Goal: Task Accomplishment & Management: Manage account settings

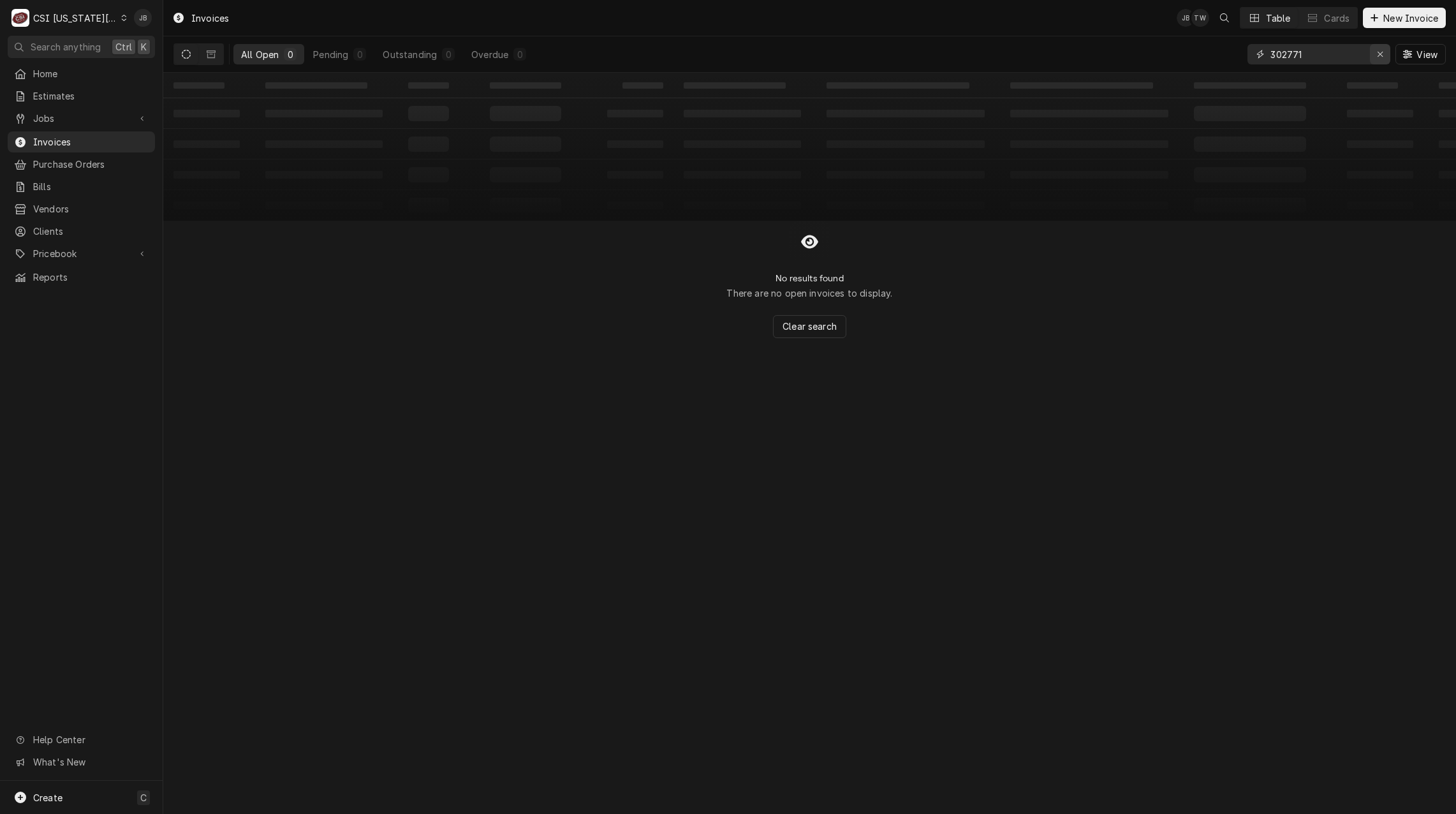
click at [1375, 56] on div "Erase input" at bounding box center [1380, 54] width 13 height 13
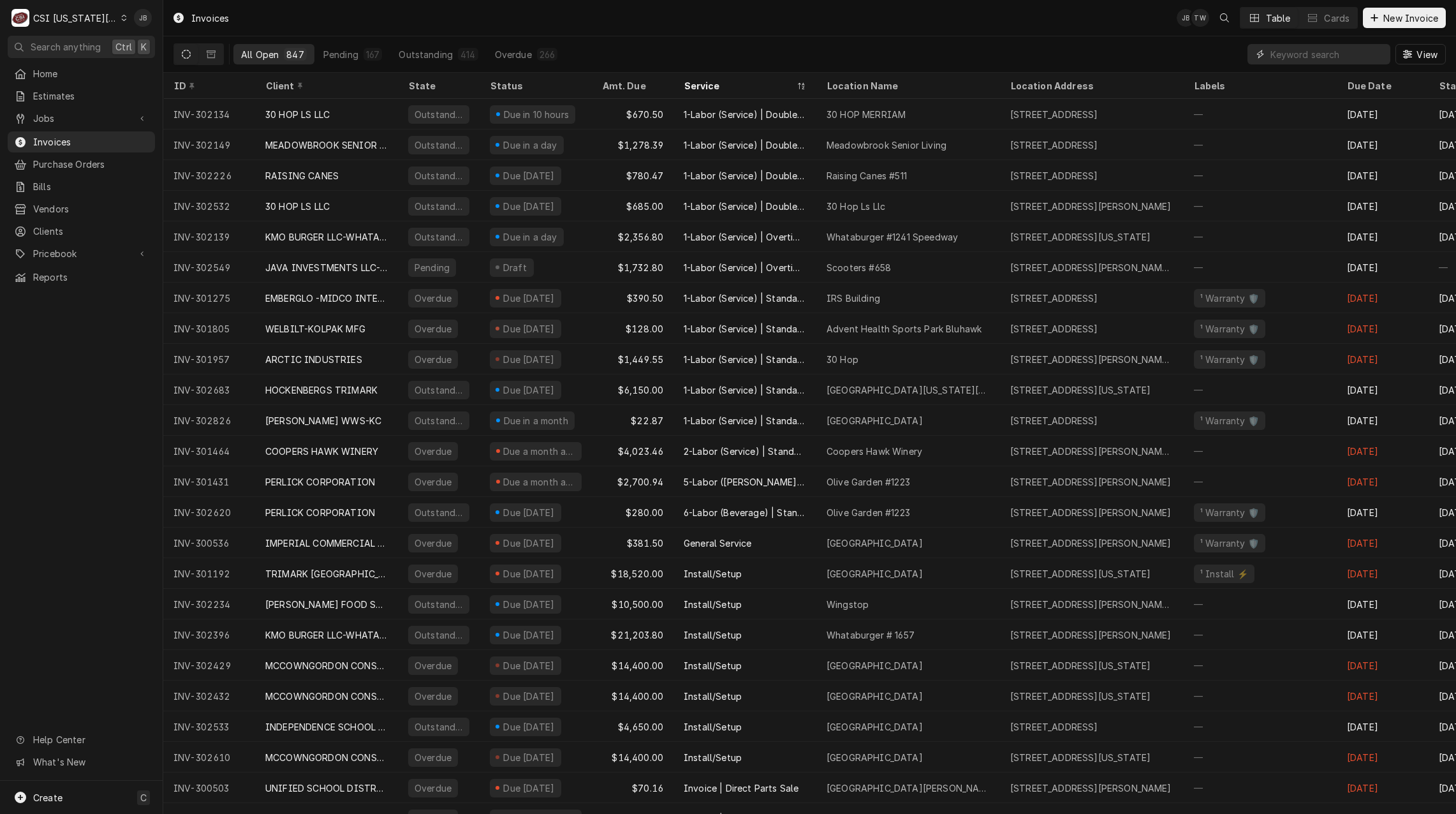
click at [1301, 55] on input "Dynamic Content Wrapper" at bounding box center [1327, 54] width 114 height 21
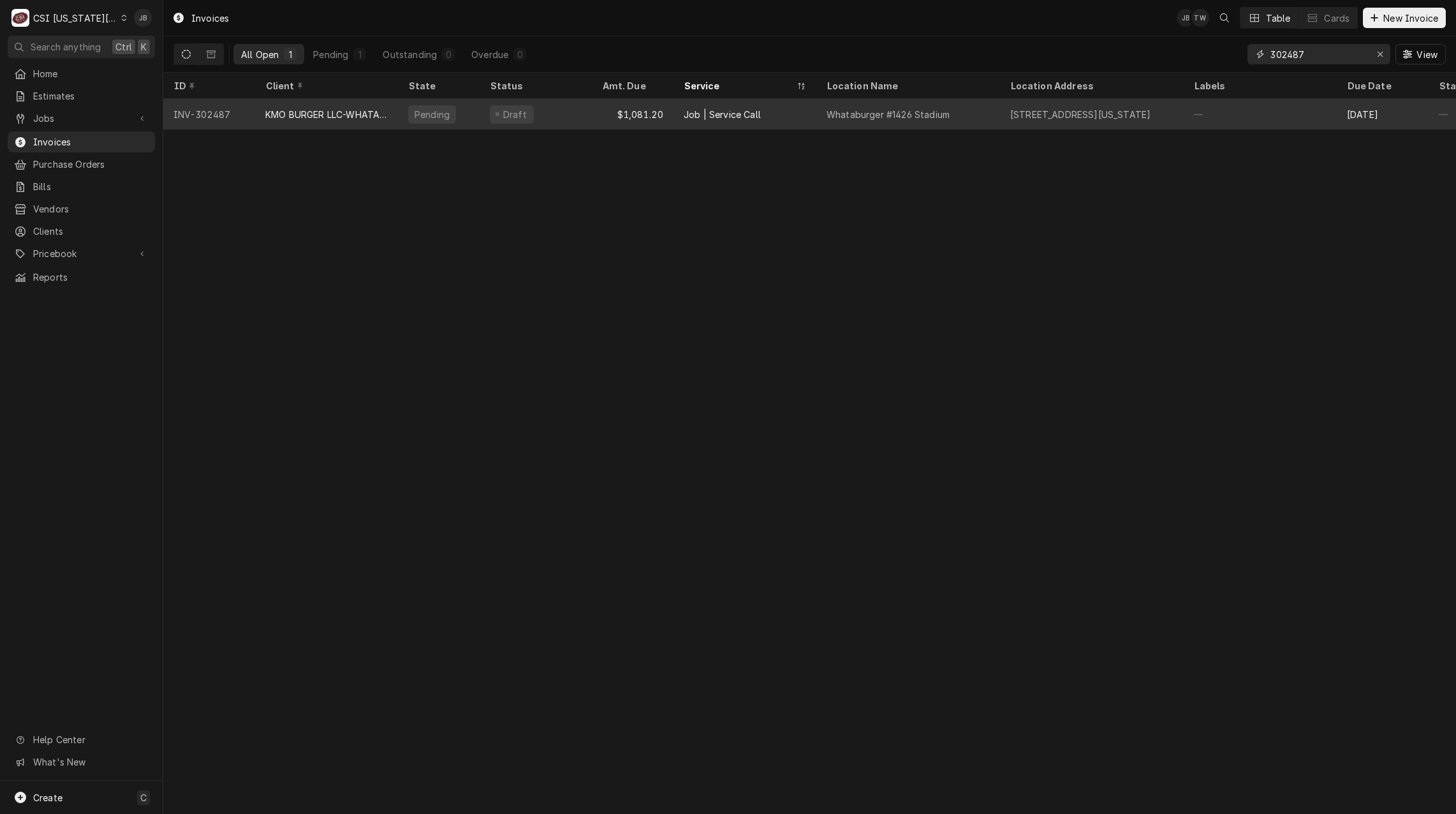
type input "302487"
click at [317, 115] on div "KMO BURGER LLC-WHATABURGER" at bounding box center [327, 114] width 122 height 14
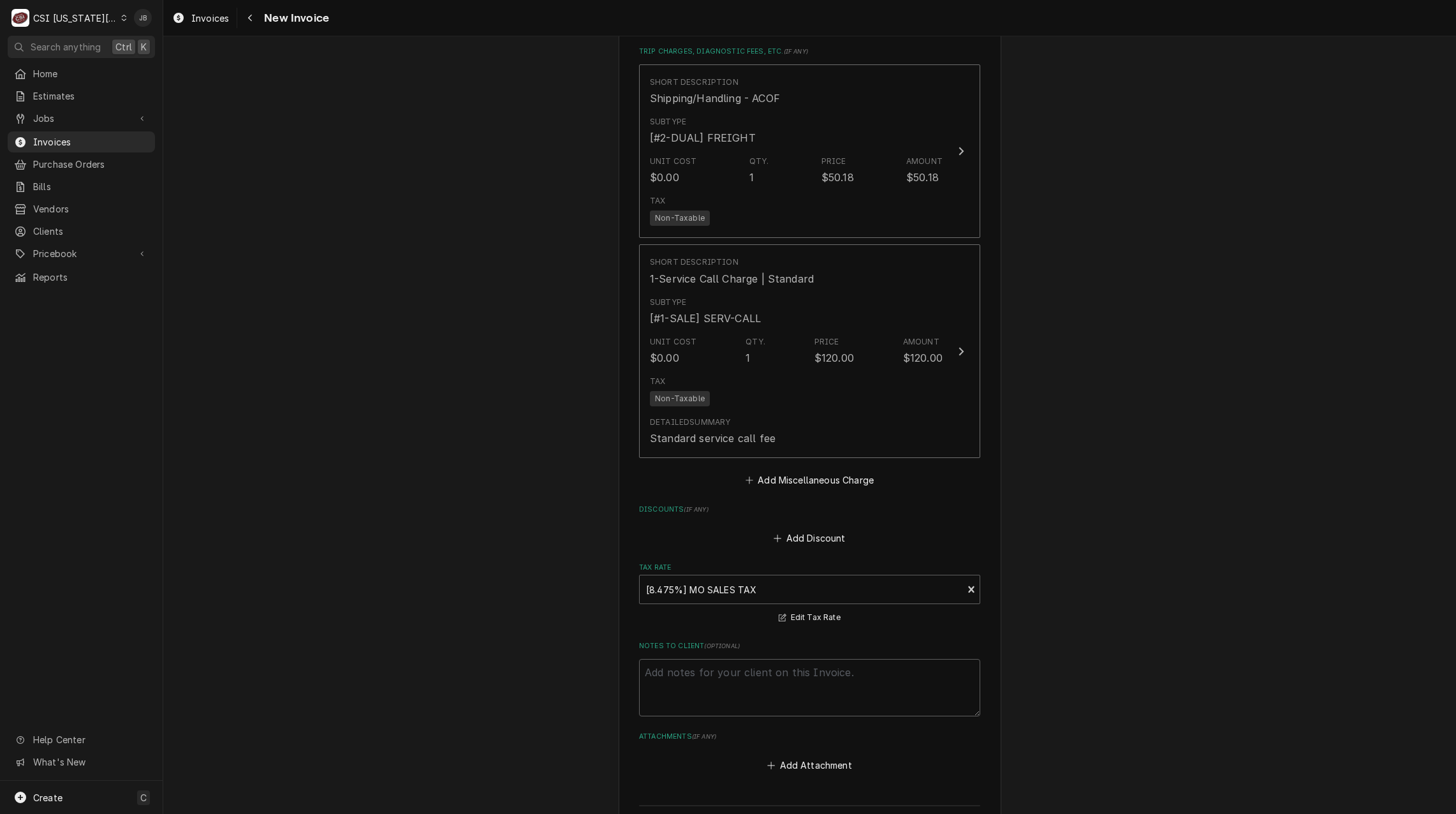
scroll to position [2487, 0]
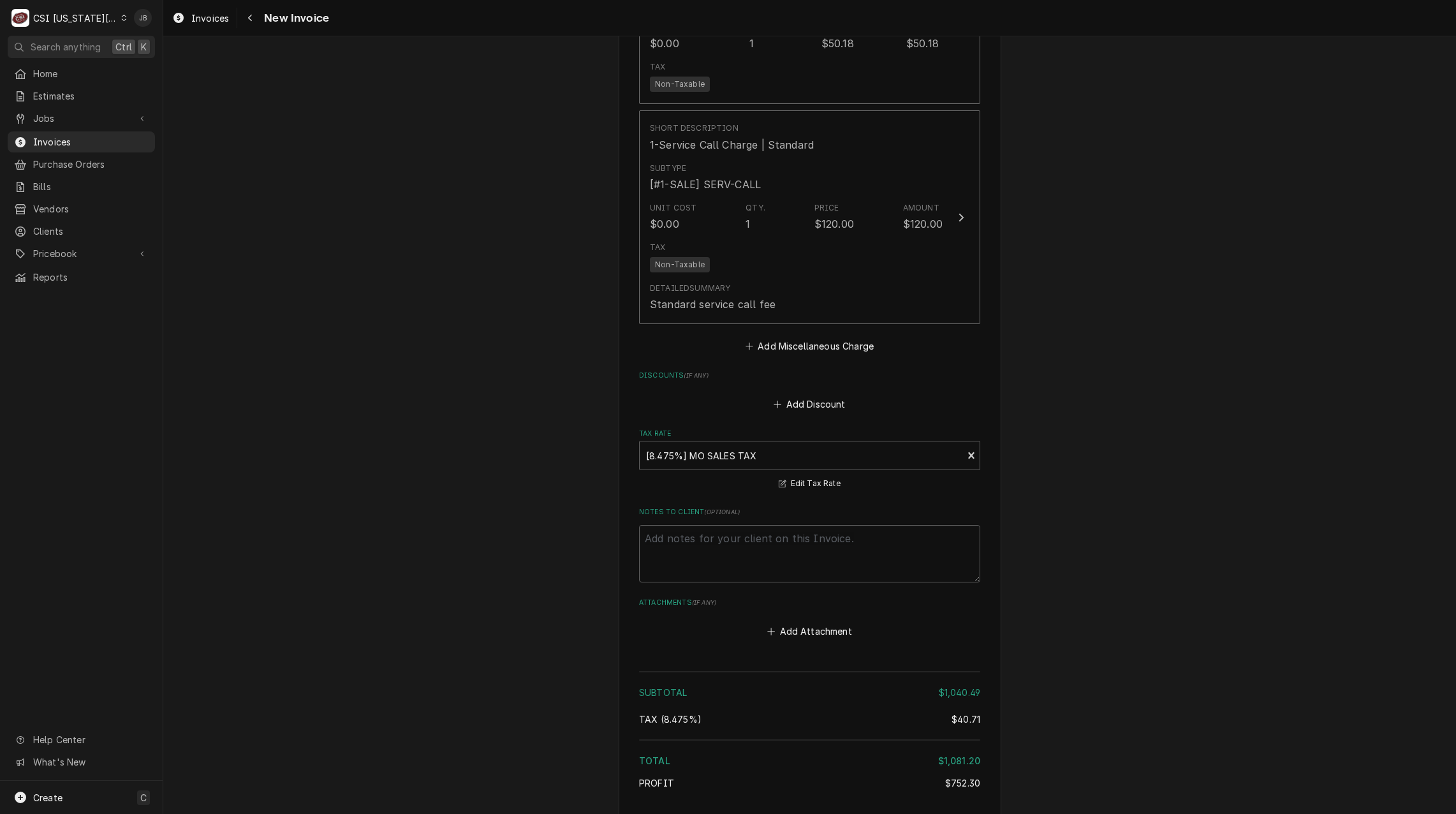
type textarea "x"
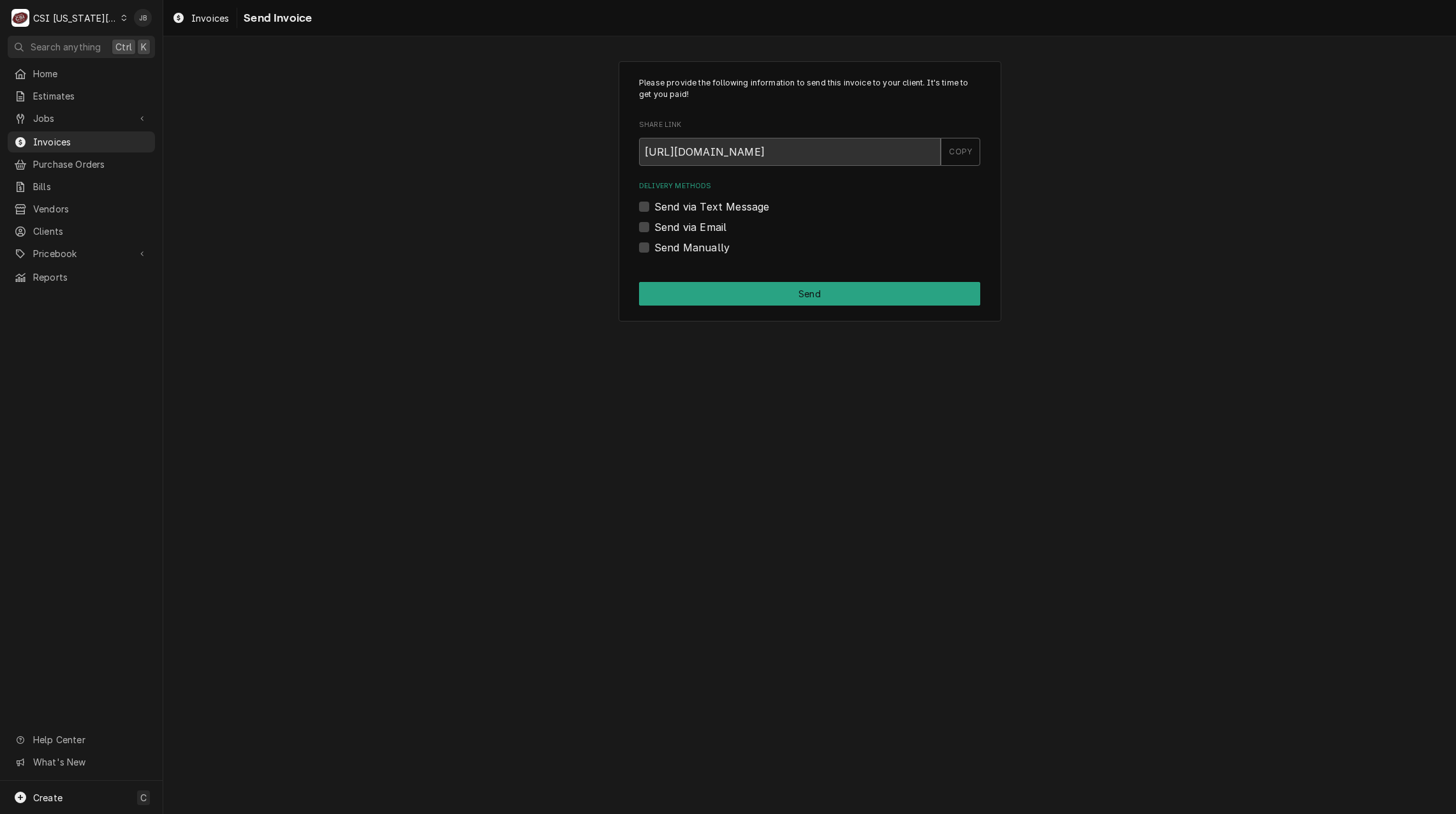
click at [691, 222] on label "Send via Email" at bounding box center [690, 227] width 72 height 15
click at [691, 222] on input "Send via Email" at bounding box center [825, 233] width 341 height 28
checkbox input "true"
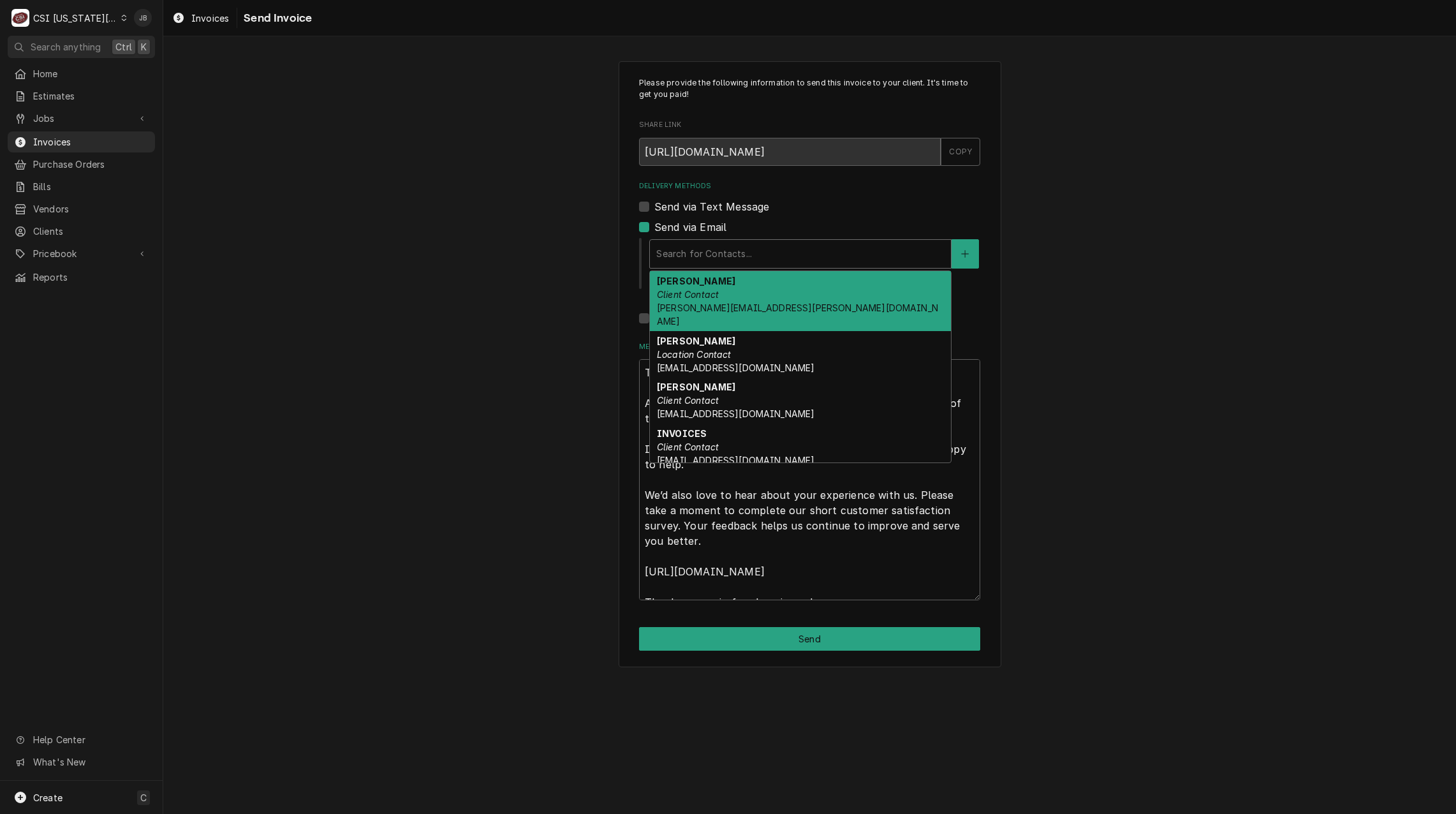
click at [768, 255] on div "Delivery Methods" at bounding box center [800, 254] width 289 height 23
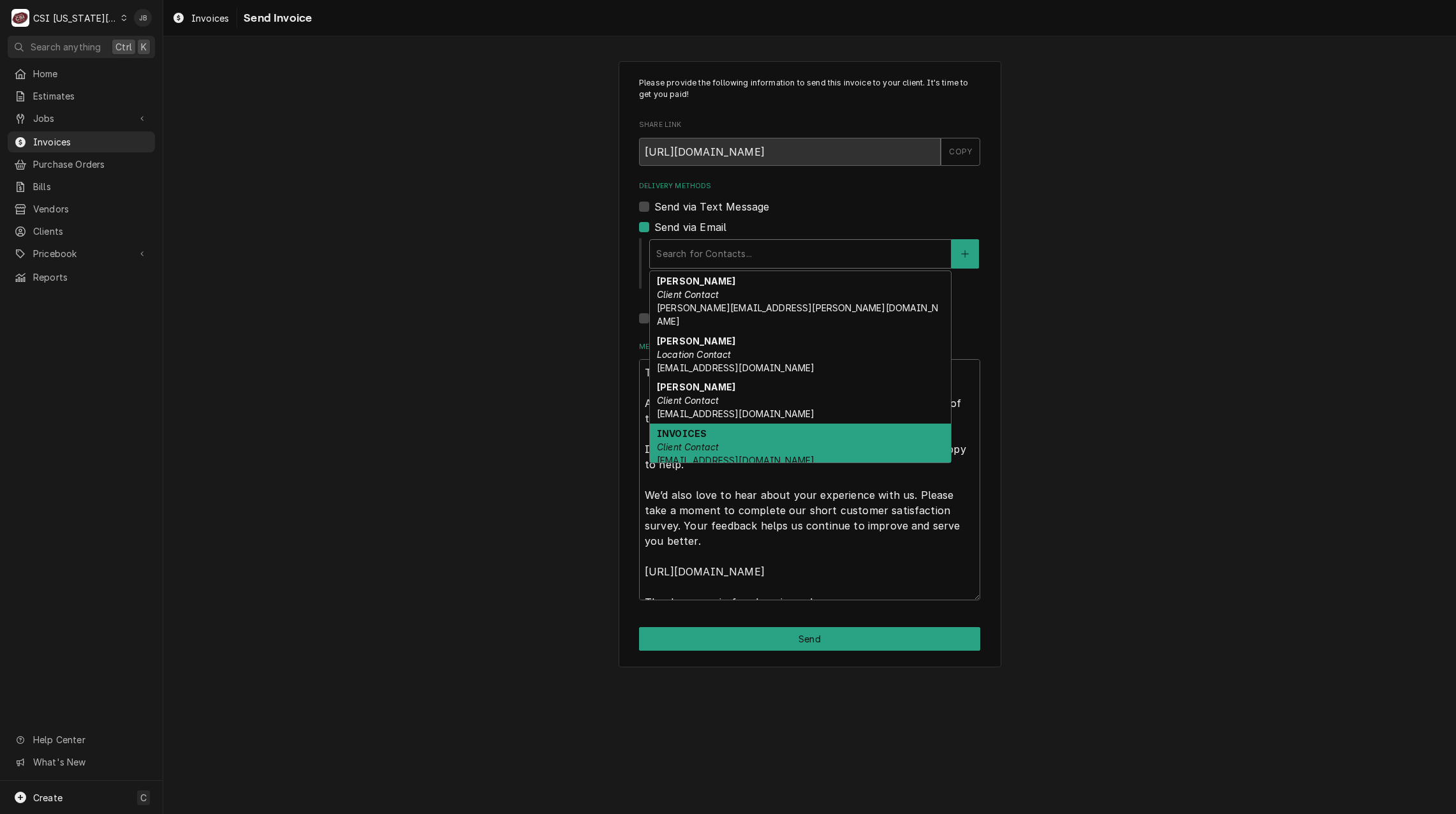
click at [755, 428] on div "INVOICES Client Contact ap@kmoburger.com" at bounding box center [800, 447] width 301 height 47
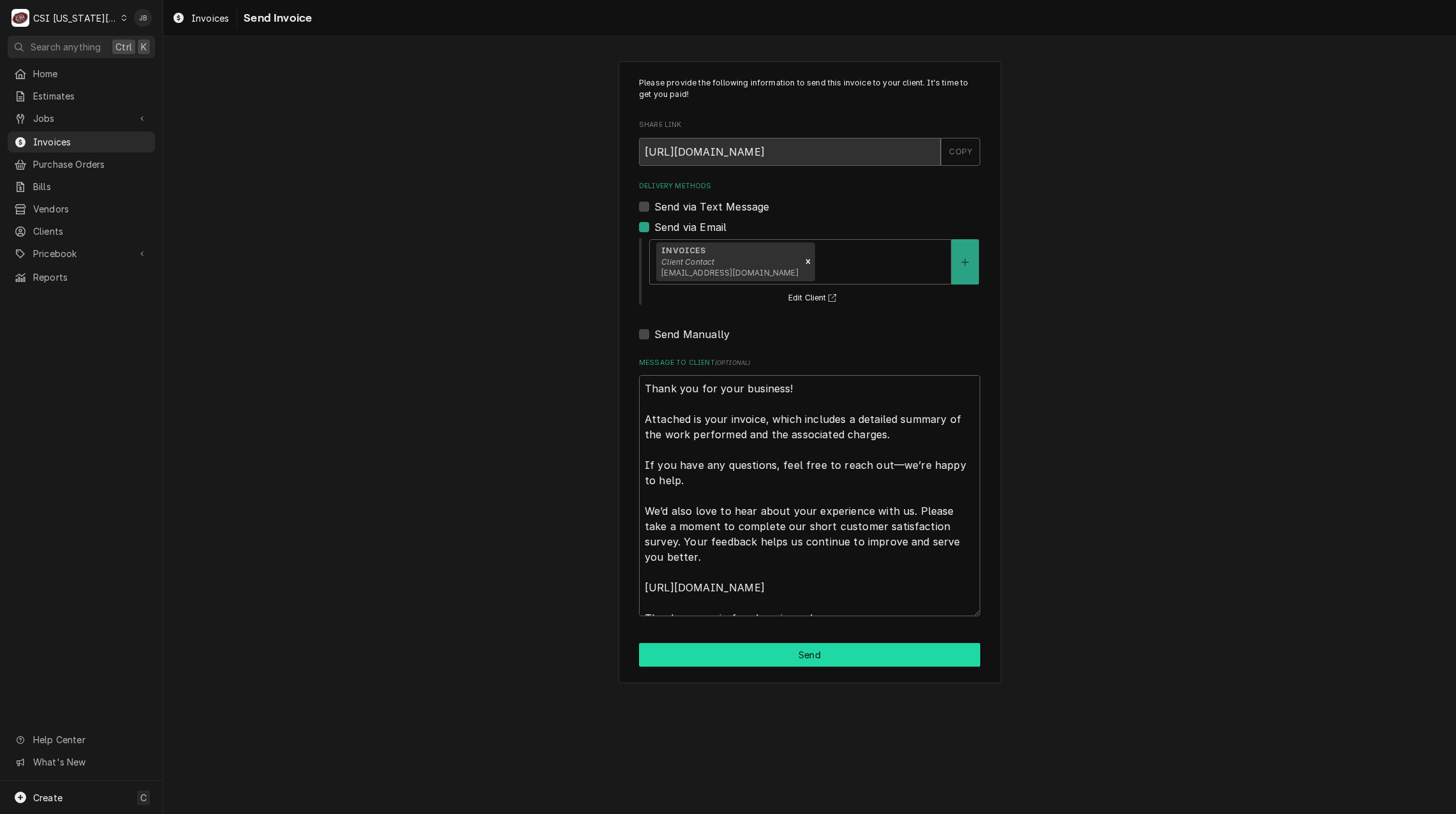
click at [755, 653] on button "Send" at bounding box center [810, 655] width 341 height 24
type textarea "x"
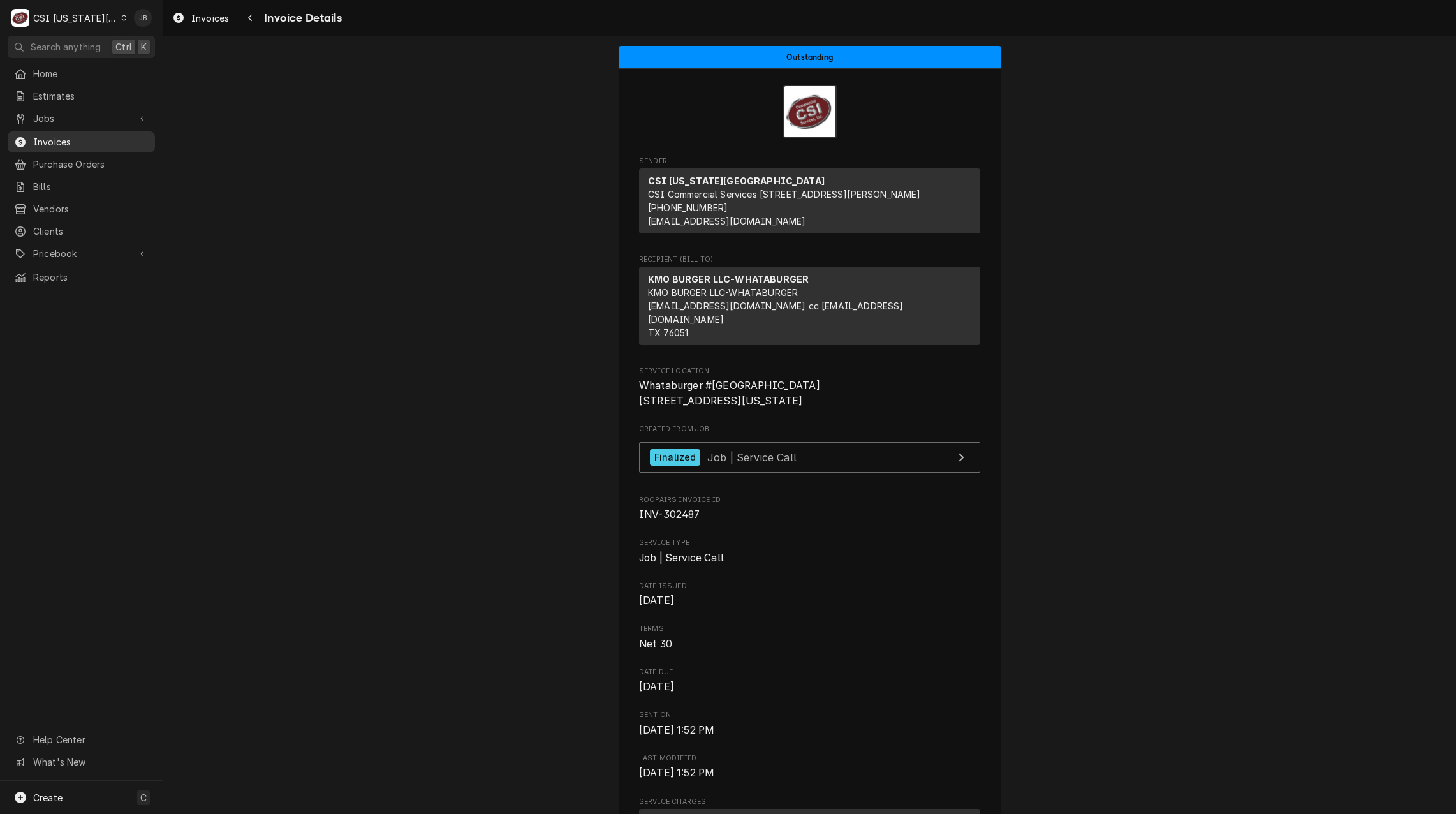
click at [80, 140] on span "Invoices" at bounding box center [91, 141] width 115 height 14
